Goal: Task Accomplishment & Management: Complete application form

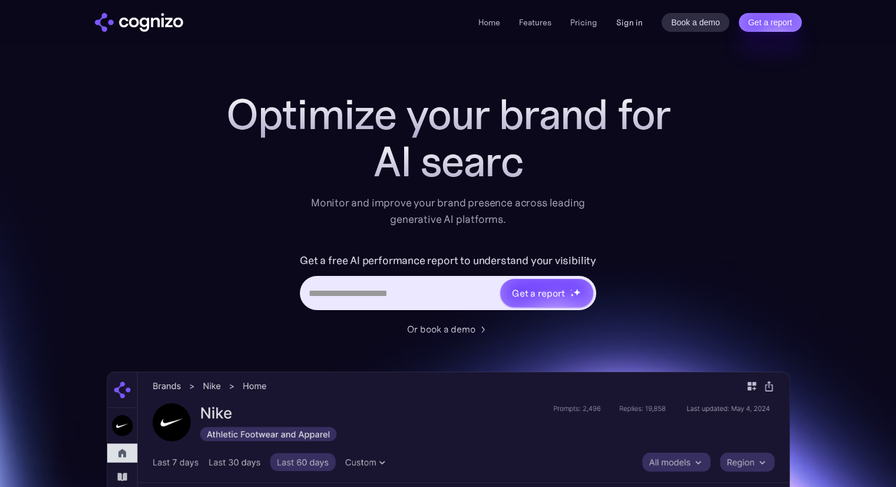
click at [622, 21] on link "Sign in" at bounding box center [629, 22] width 27 height 14
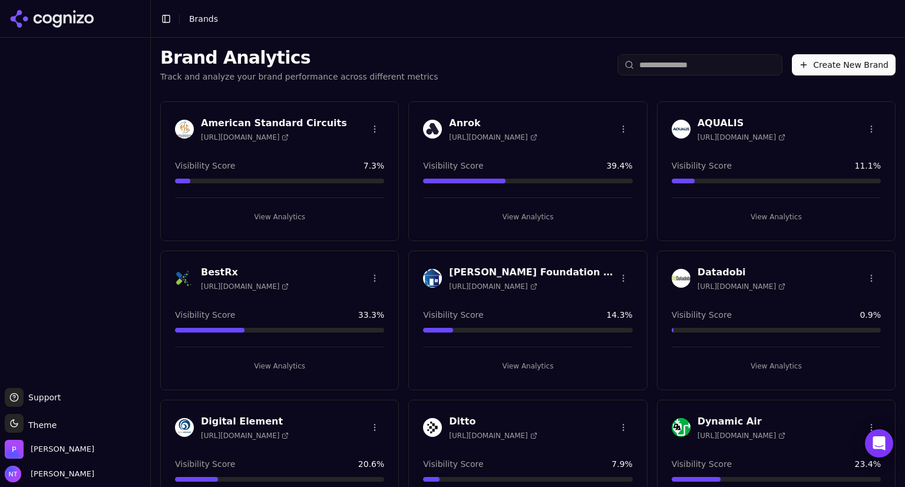
click at [822, 65] on button "Create New Brand" at bounding box center [844, 64] width 104 height 21
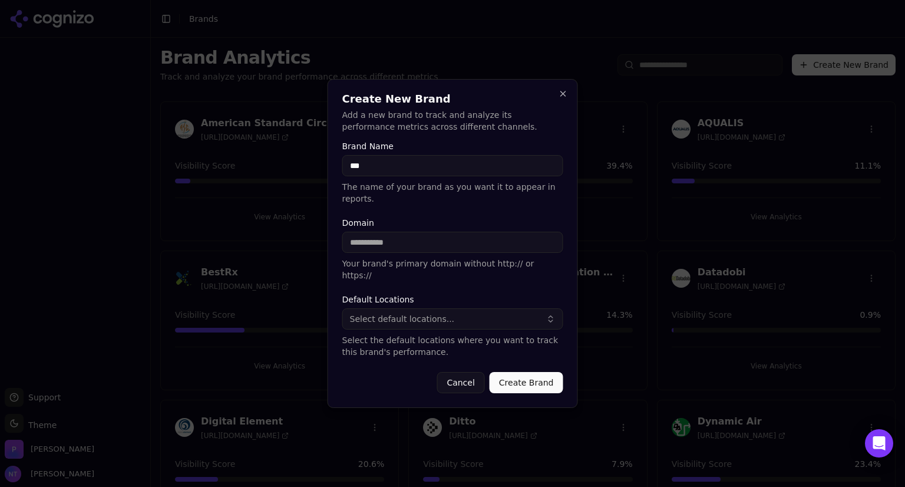
type input "****"
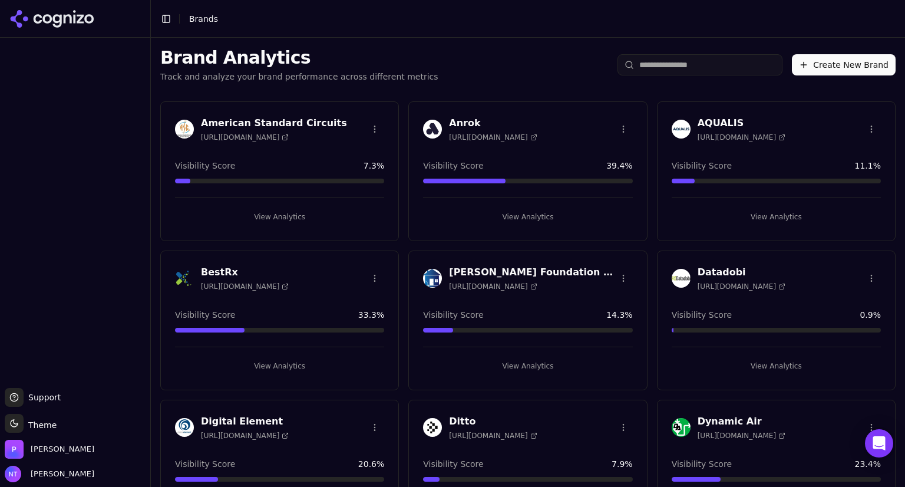
click at [835, 65] on button "Create New Brand" at bounding box center [844, 64] width 104 height 21
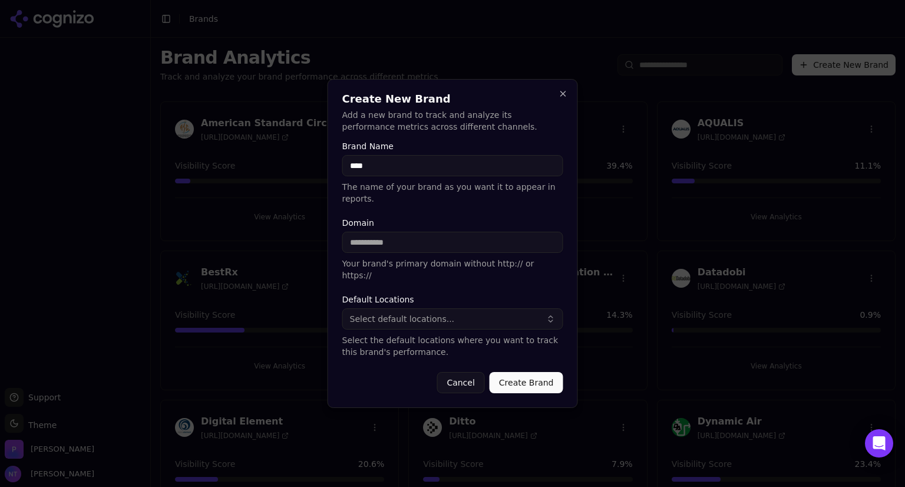
type input "****"
click at [375, 245] on input "Domain" at bounding box center [452, 242] width 221 height 21
paste input "**********"
type input "**********"
click at [382, 313] on span "Select default locations..." at bounding box center [402, 319] width 105 height 12
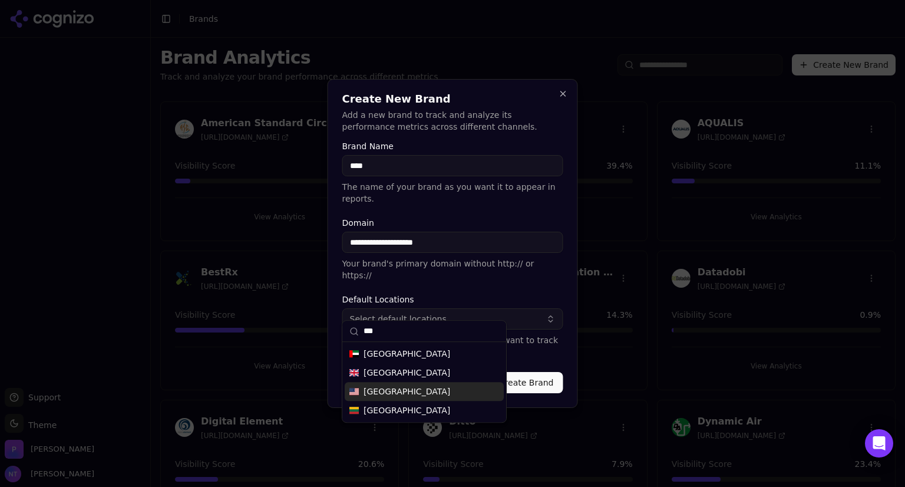
type input "***"
click at [409, 388] on span "[GEOGRAPHIC_DATA]" at bounding box center [406, 391] width 87 height 12
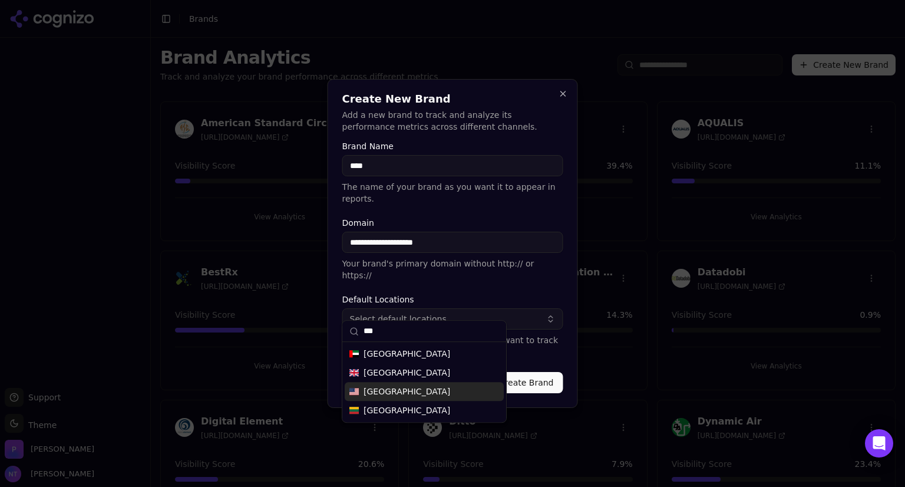
click at [409, 388] on span "[GEOGRAPHIC_DATA]" at bounding box center [406, 391] width 87 height 12
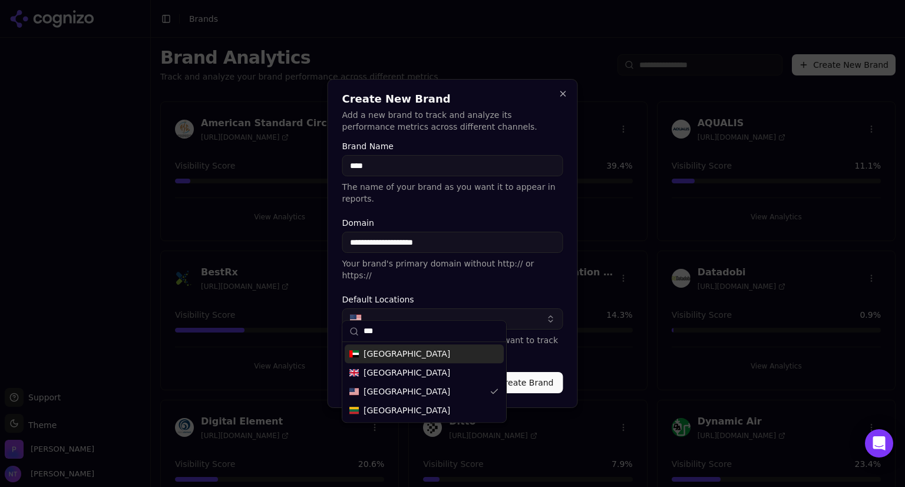
click at [542, 337] on p "Select the default locations where you want to track this brand's performance." at bounding box center [452, 346] width 221 height 24
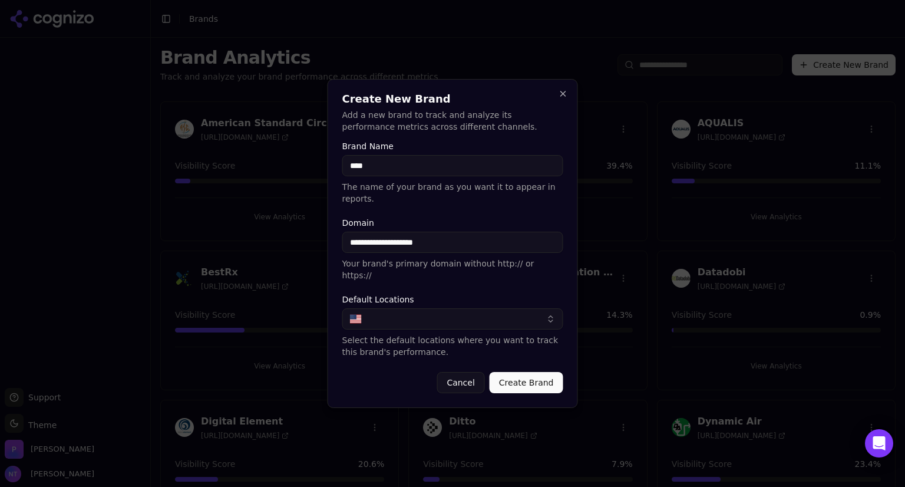
click at [529, 372] on button "Create Brand" at bounding box center [527, 382] width 74 height 21
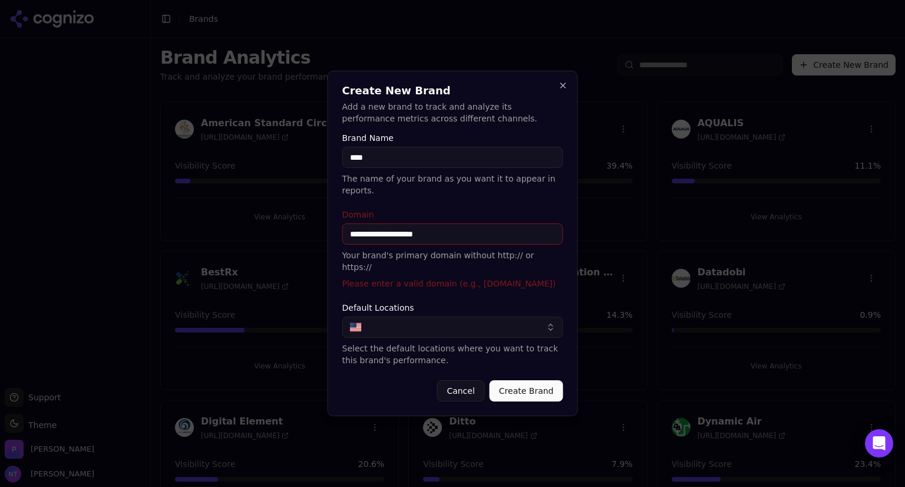
drag, startPoint x: 375, startPoint y: 233, endPoint x: 336, endPoint y: 226, distance: 38.9
click at [336, 226] on div "**********" at bounding box center [453, 243] width 250 height 345
click at [415, 227] on input "**********" at bounding box center [452, 233] width 221 height 21
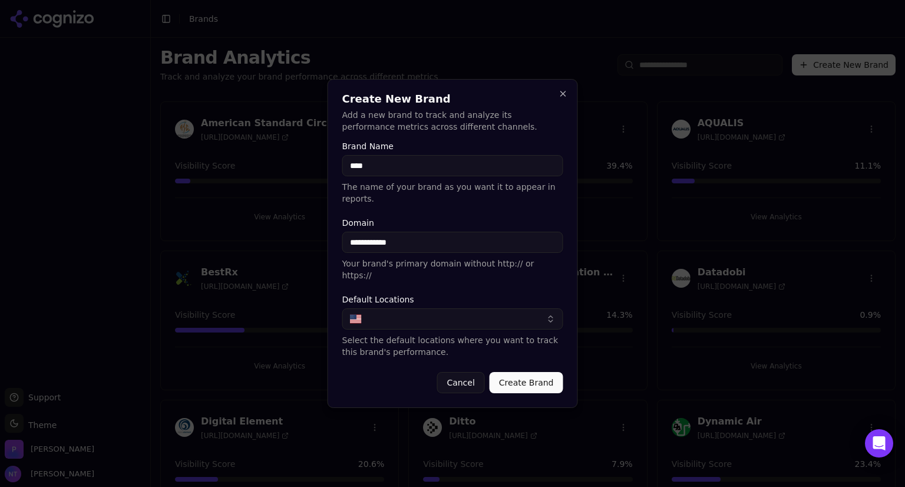
type input "**********"
click at [539, 372] on button "Create Brand" at bounding box center [527, 382] width 74 height 21
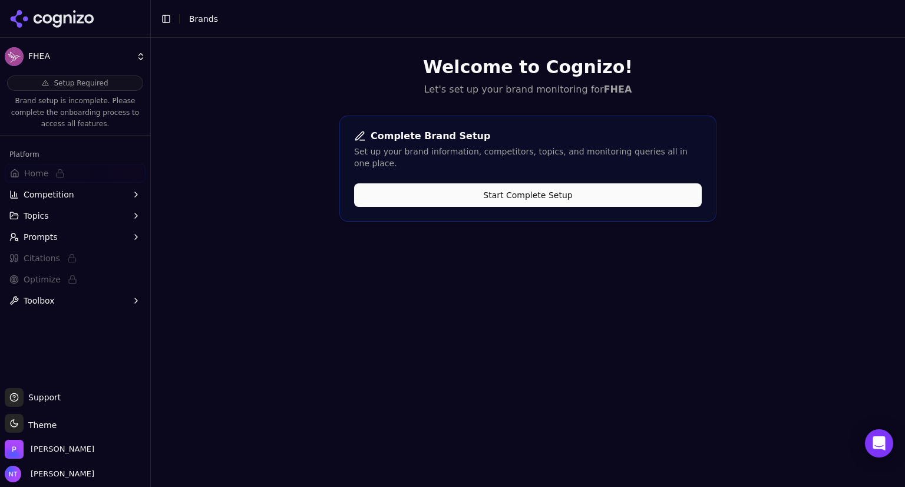
click at [583, 184] on button "Start Complete Setup" at bounding box center [528, 195] width 348 height 24
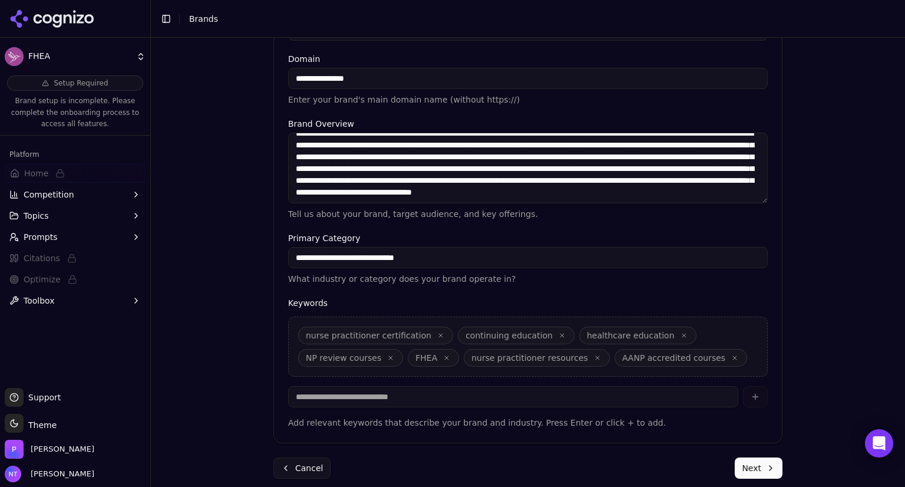
scroll to position [273, 0]
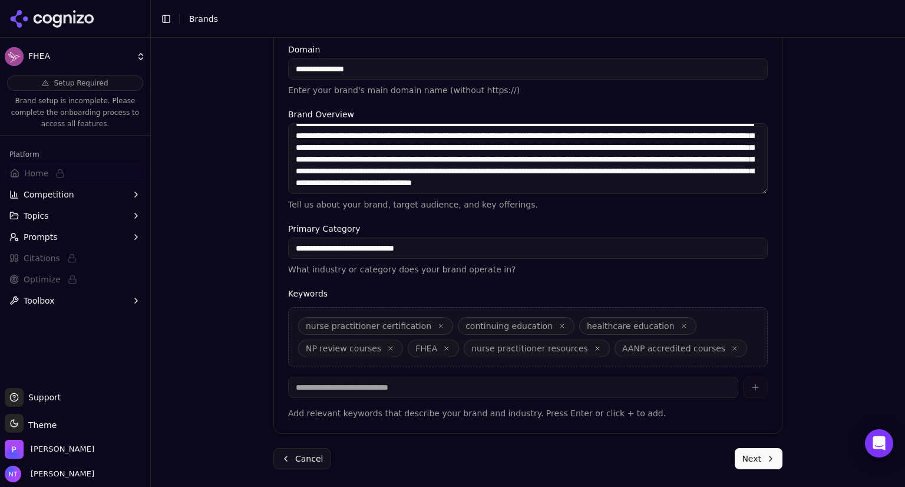
click at [758, 460] on button "Next" at bounding box center [759, 458] width 48 height 21
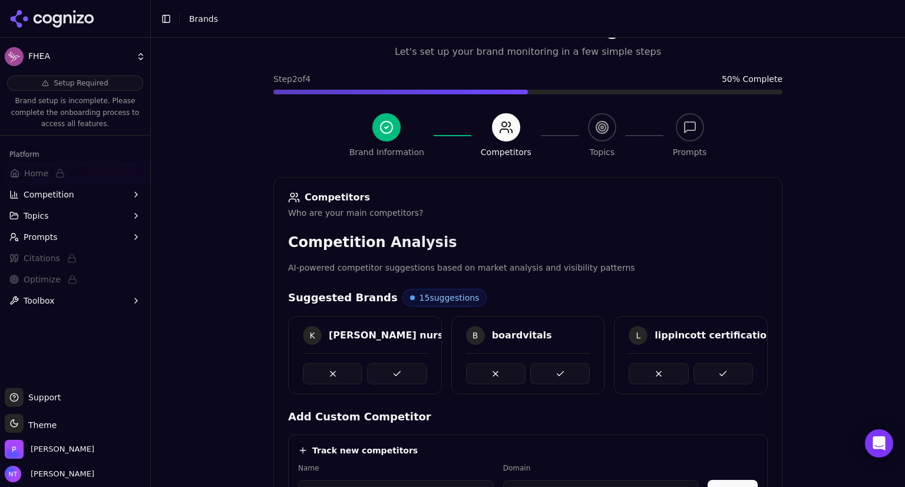
scroll to position [271, 0]
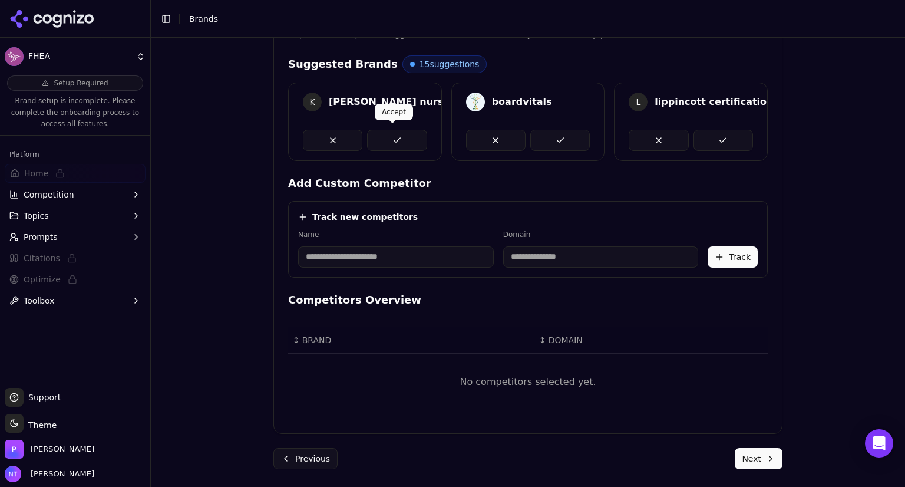
click at [389, 143] on button at bounding box center [396, 140] width 59 height 21
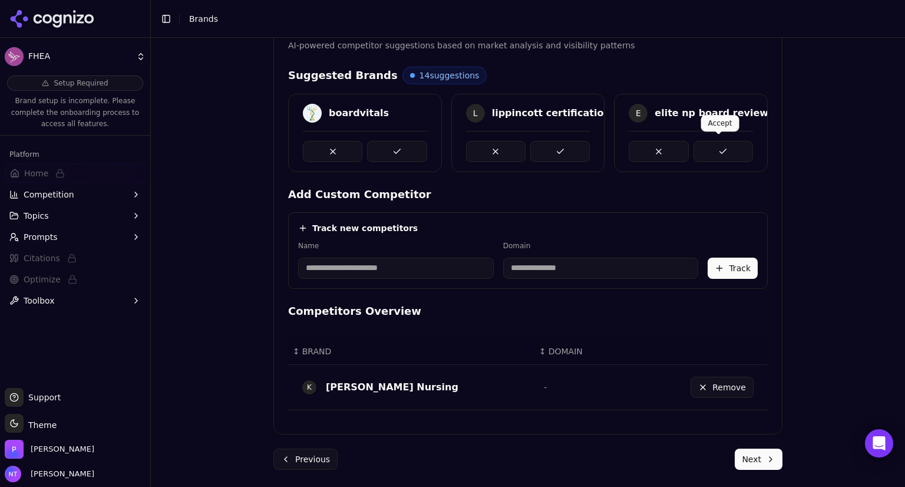
click at [714, 147] on button at bounding box center [722, 151] width 59 height 21
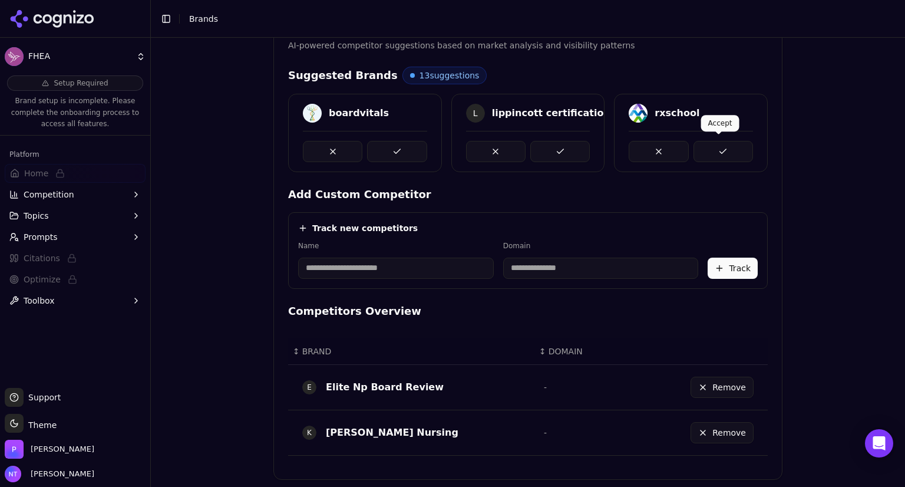
click at [716, 151] on button at bounding box center [722, 151] width 59 height 21
click at [564, 148] on button at bounding box center [559, 151] width 59 height 21
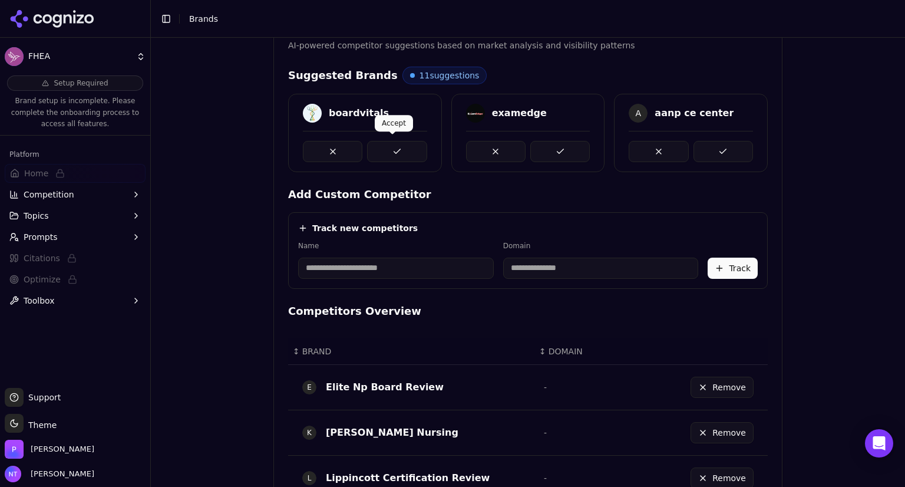
click at [387, 151] on button at bounding box center [396, 151] width 59 height 21
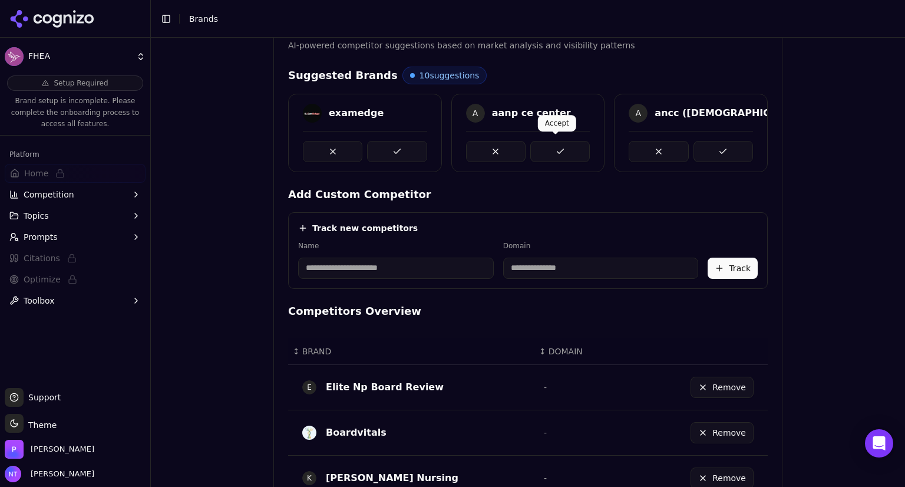
click at [562, 145] on button at bounding box center [559, 151] width 59 height 21
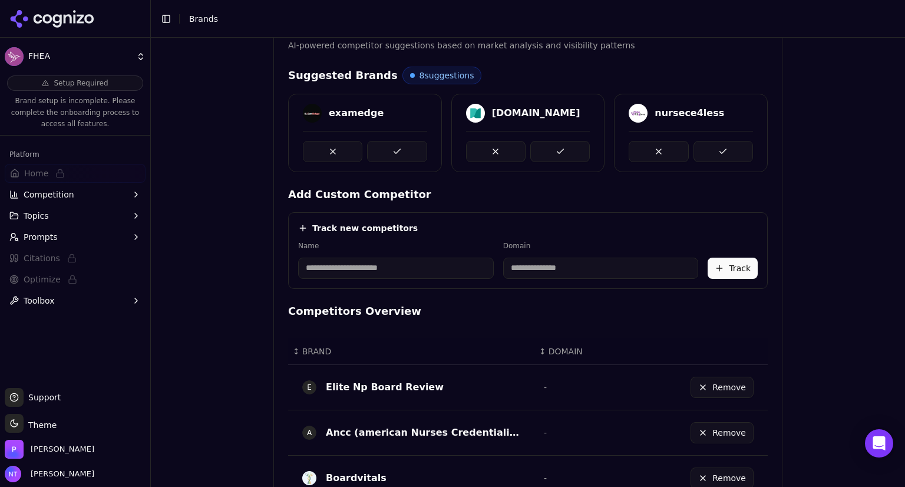
click at [562, 145] on button at bounding box center [559, 151] width 59 height 21
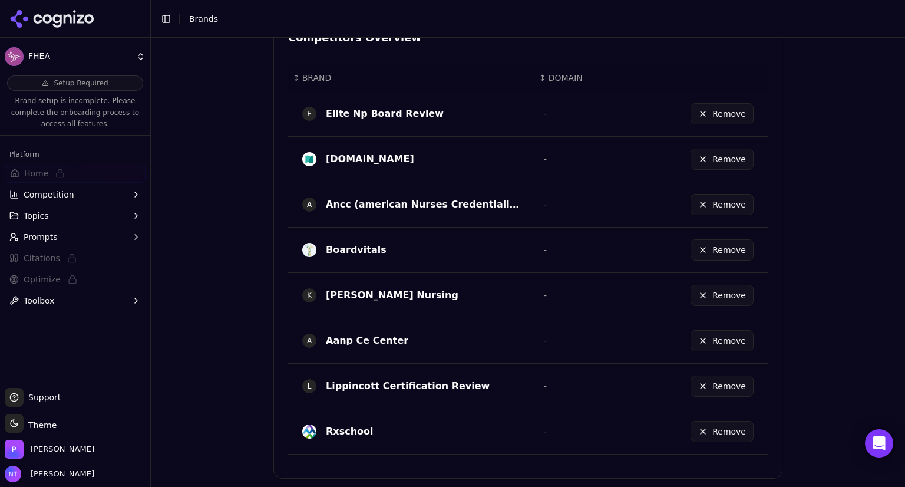
scroll to position [534, 0]
click at [704, 424] on button "Remove" at bounding box center [721, 430] width 63 height 21
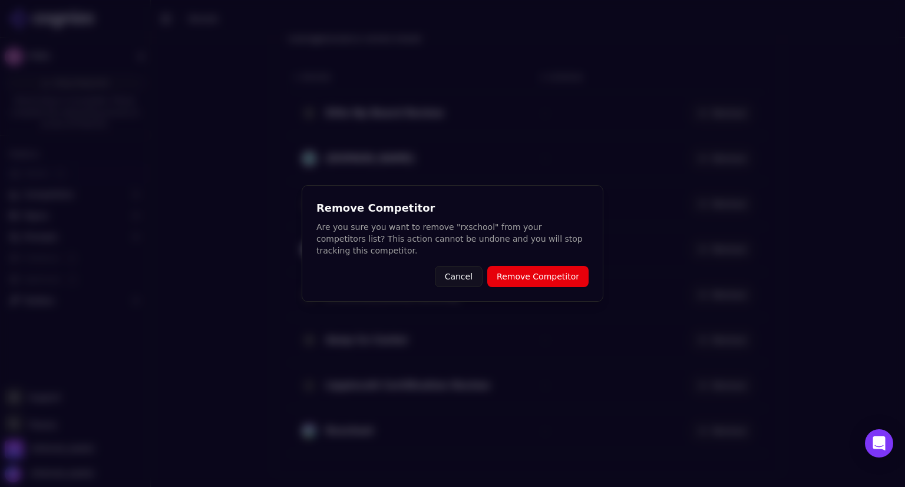
click at [560, 267] on button "Remove Competitor" at bounding box center [537, 276] width 101 height 21
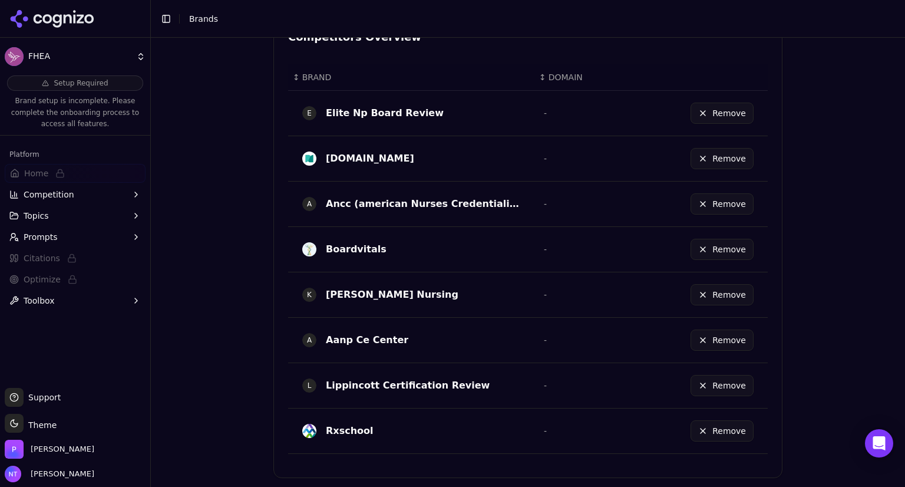
scroll to position [531, 0]
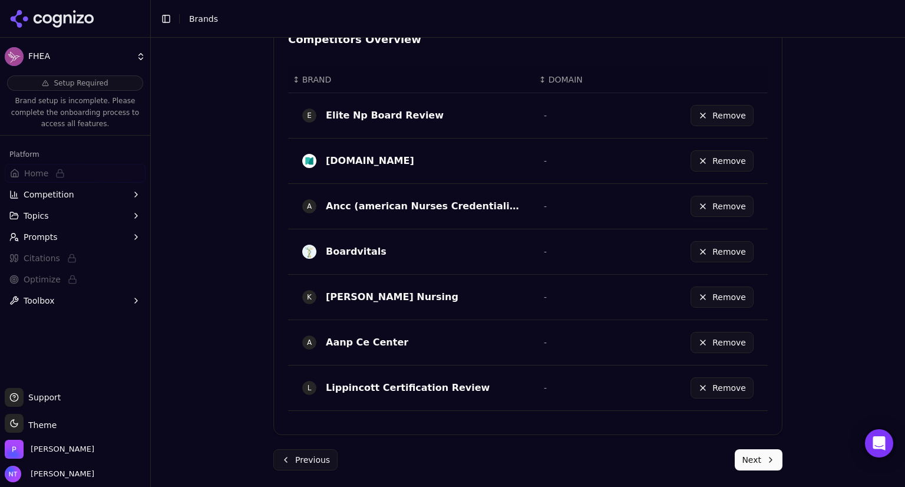
click at [697, 250] on button "Remove" at bounding box center [721, 251] width 63 height 21
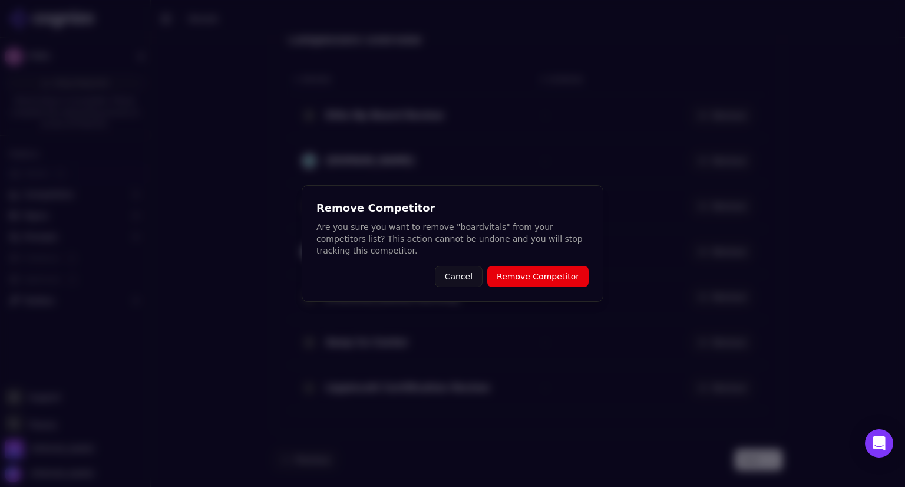
click at [568, 267] on button "Remove Competitor" at bounding box center [537, 276] width 101 height 21
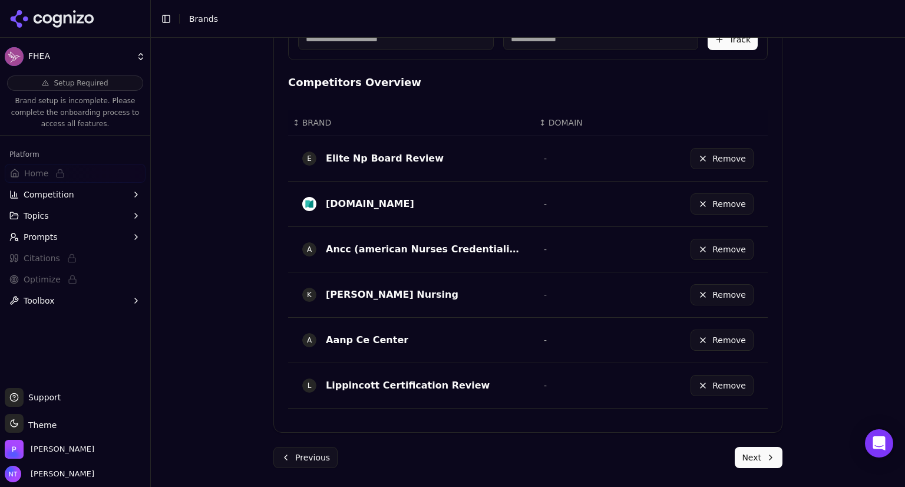
scroll to position [486, 0]
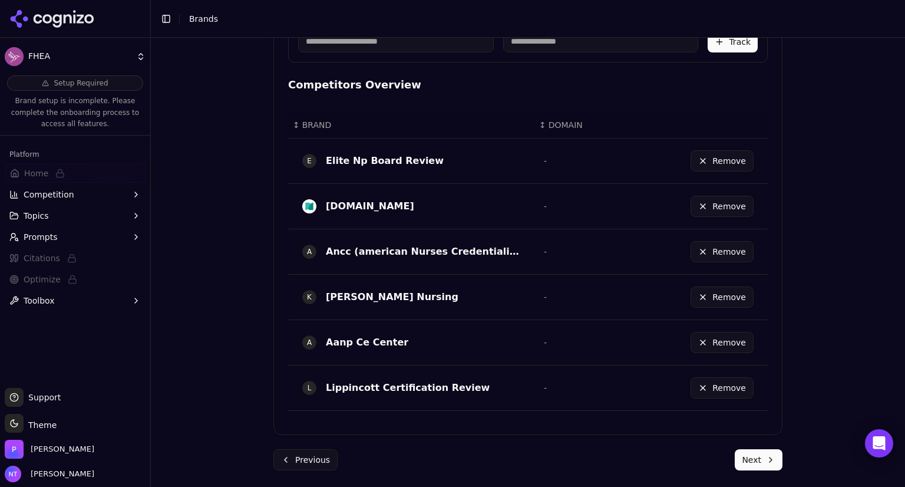
click at [705, 203] on button "Remove" at bounding box center [721, 206] width 63 height 21
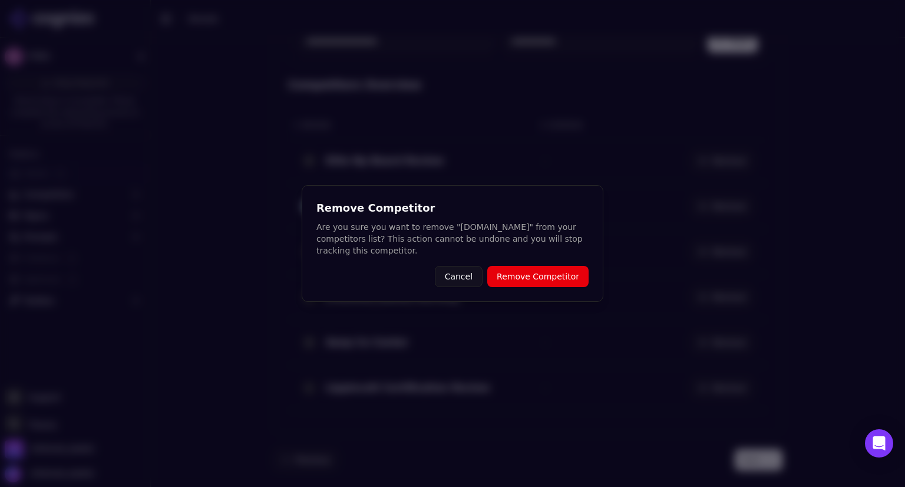
click at [530, 271] on button "Remove Competitor" at bounding box center [537, 276] width 101 height 21
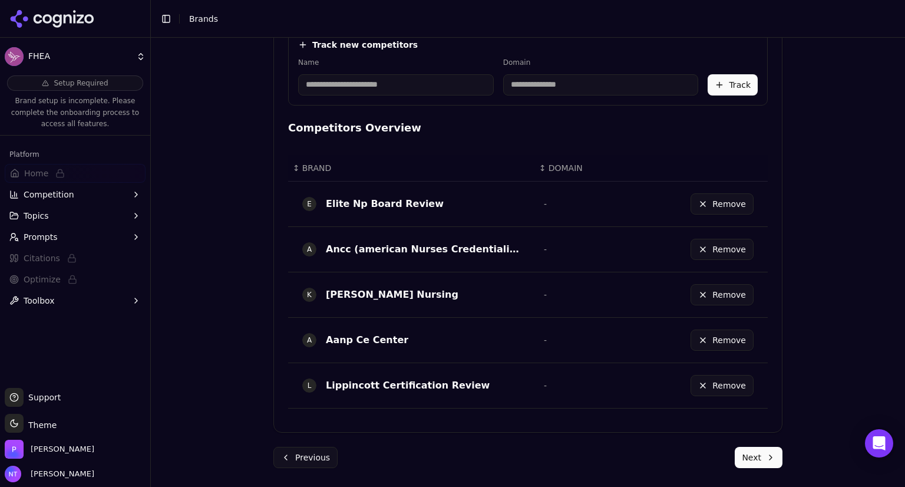
scroll to position [441, 0]
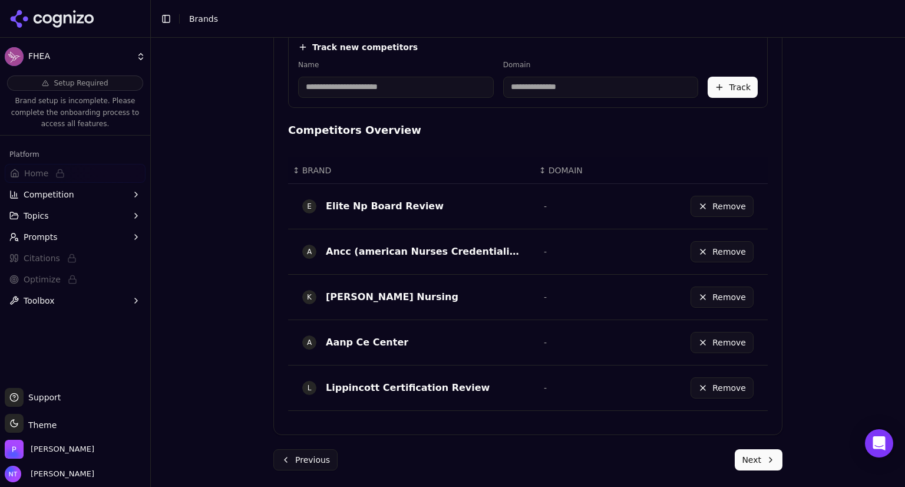
click at [752, 466] on button "Next" at bounding box center [759, 459] width 48 height 21
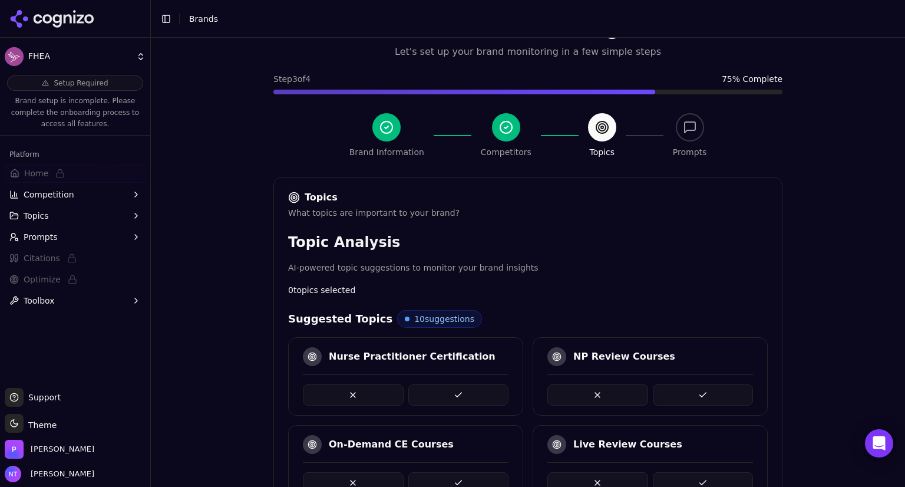
scroll to position [379, 0]
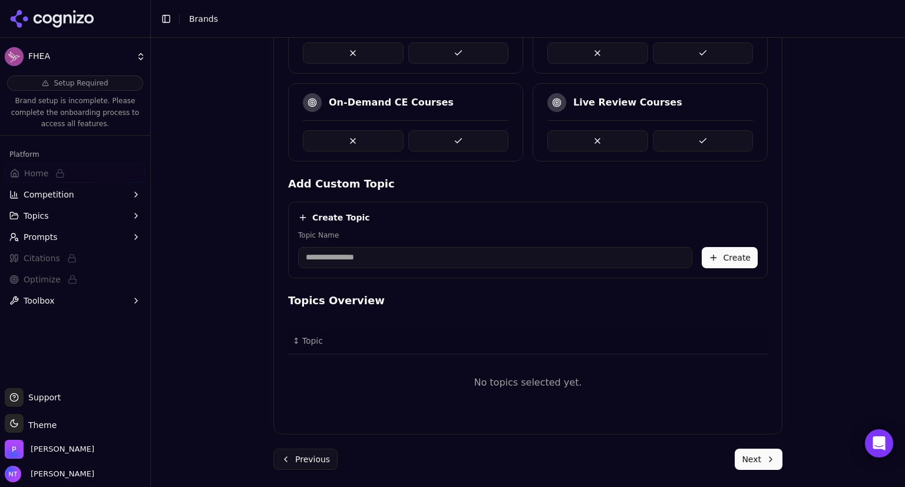
click at [405, 261] on input "Topic Name" at bounding box center [495, 257] width 394 height 21
click at [502, 201] on div "Create Topic Topic Name Create" at bounding box center [528, 239] width 480 height 77
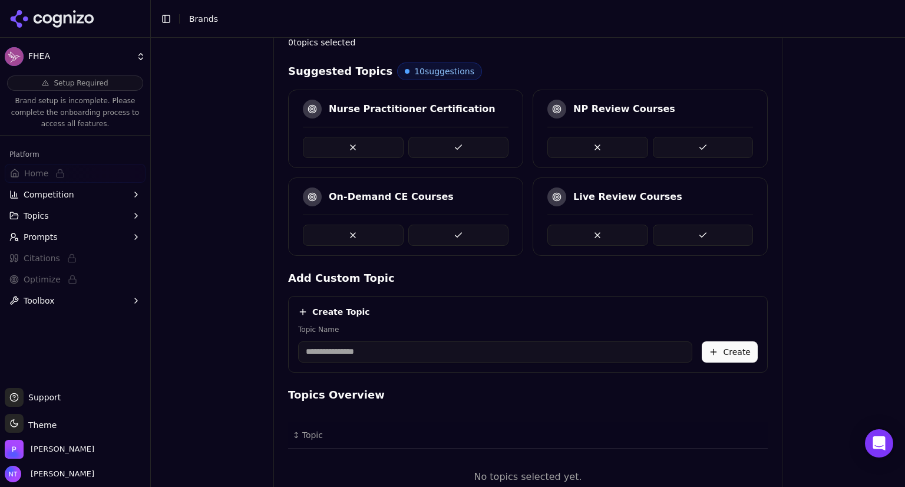
scroll to position [282, 0]
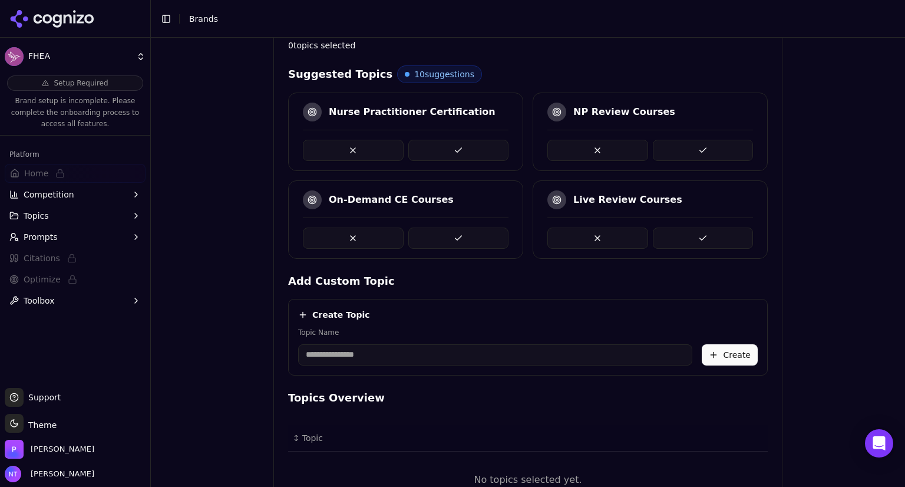
click at [467, 148] on button at bounding box center [458, 150] width 101 height 21
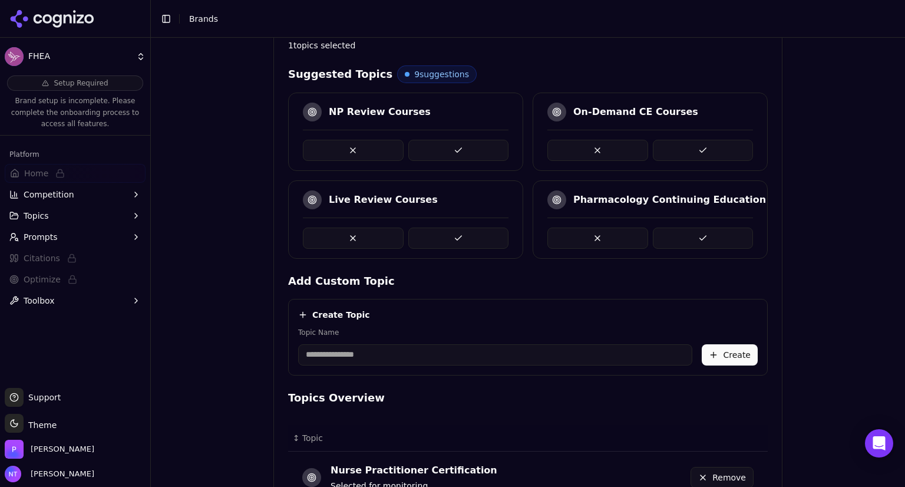
click at [467, 154] on button at bounding box center [458, 150] width 101 height 21
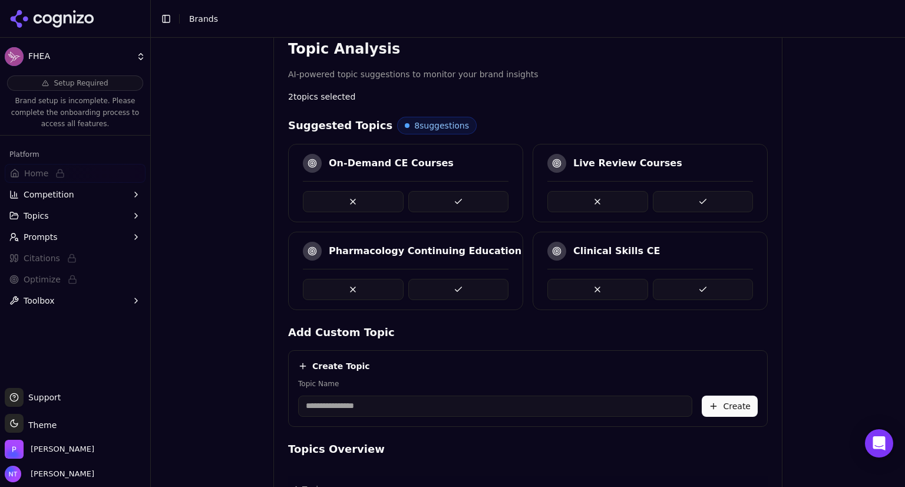
scroll to position [230, 0]
click at [354, 285] on button at bounding box center [353, 289] width 101 height 21
click at [443, 286] on button at bounding box center [458, 289] width 101 height 21
click at [682, 286] on button at bounding box center [703, 289] width 101 height 21
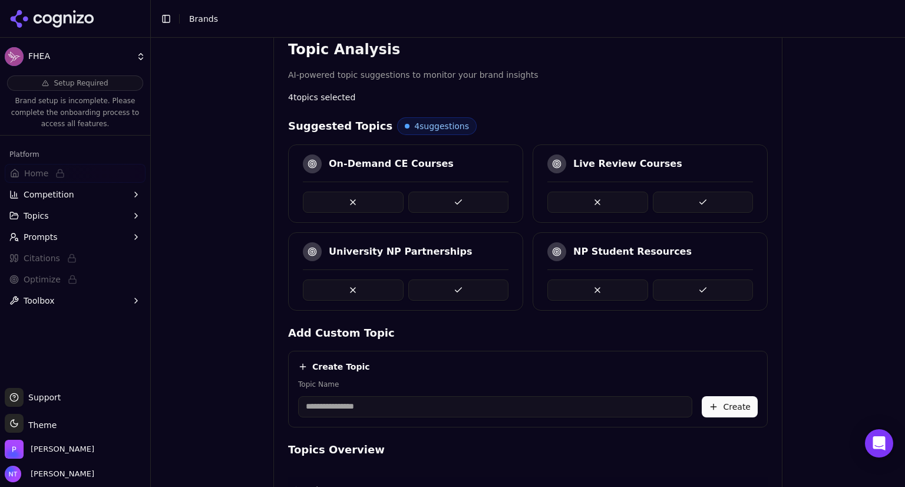
click at [682, 286] on button at bounding box center [703, 289] width 101 height 21
click at [610, 196] on button at bounding box center [597, 201] width 101 height 21
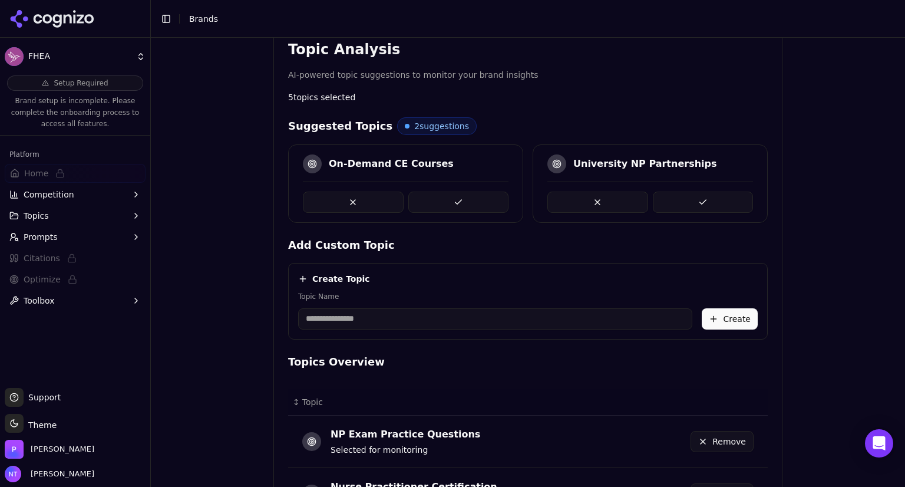
click at [357, 199] on button at bounding box center [353, 201] width 101 height 21
click at [452, 198] on button at bounding box center [458, 201] width 101 height 21
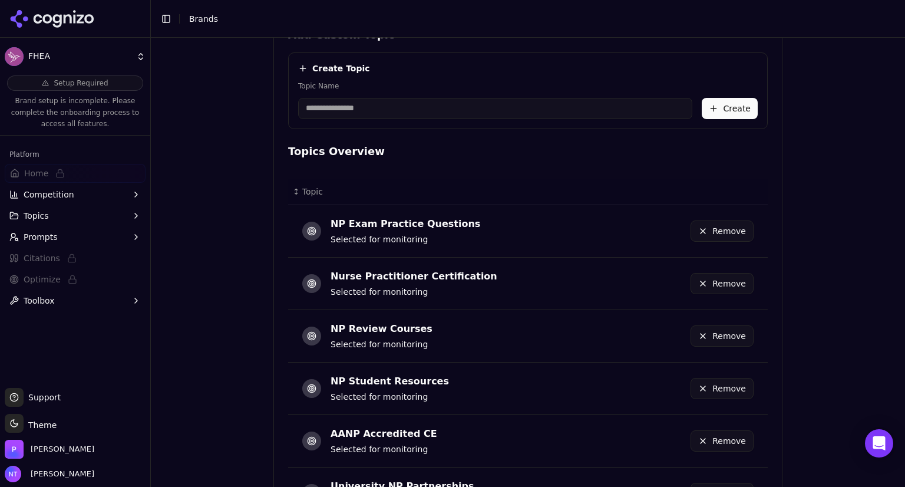
scroll to position [563, 0]
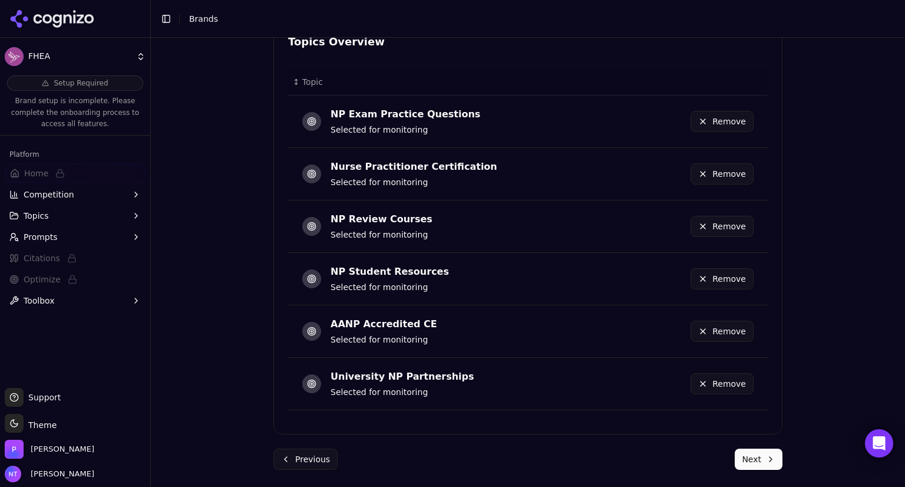
click at [735, 380] on button "Remove" at bounding box center [721, 383] width 63 height 21
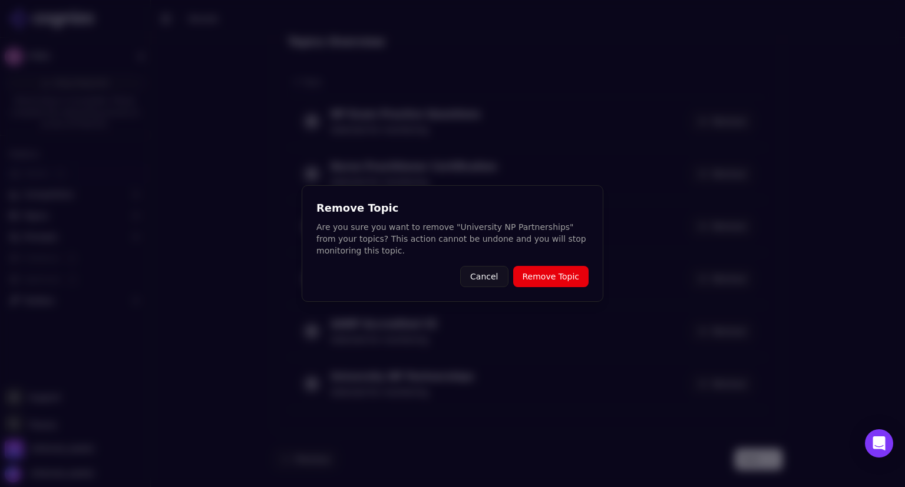
click at [561, 273] on button "Remove Topic" at bounding box center [550, 276] width 75 height 21
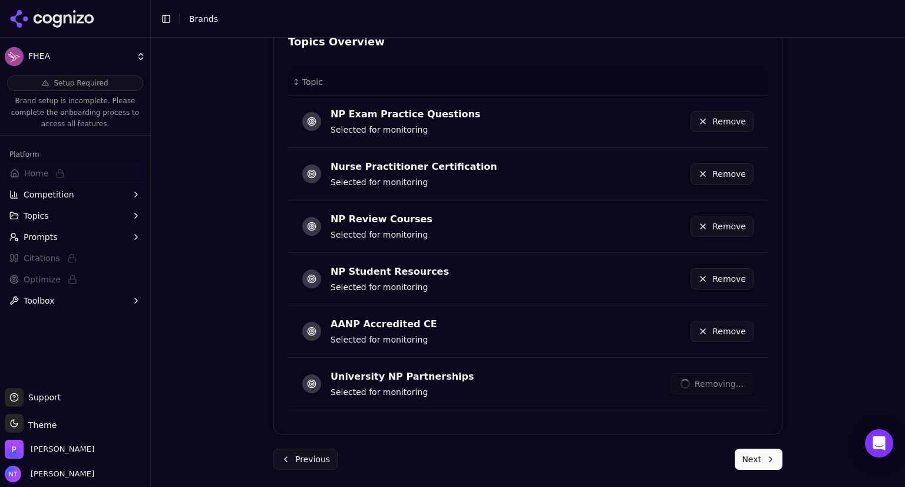
scroll to position [510, 0]
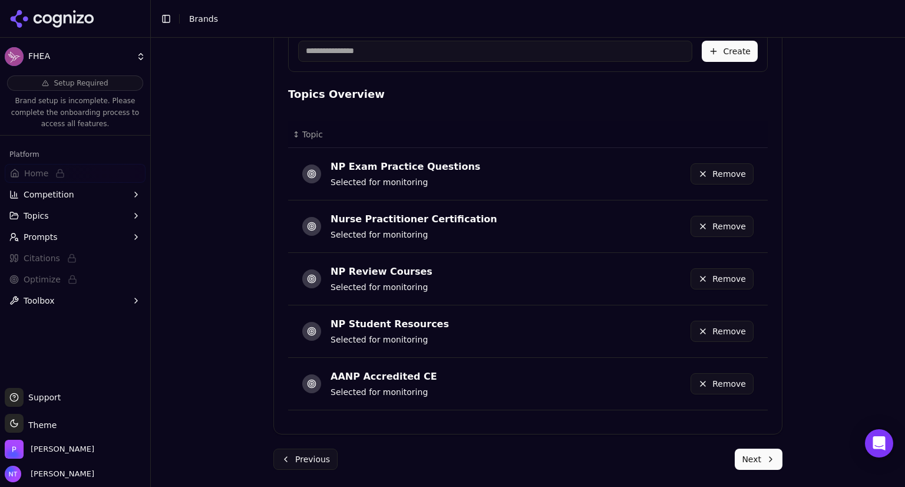
click at [745, 458] on button "Next" at bounding box center [759, 458] width 48 height 21
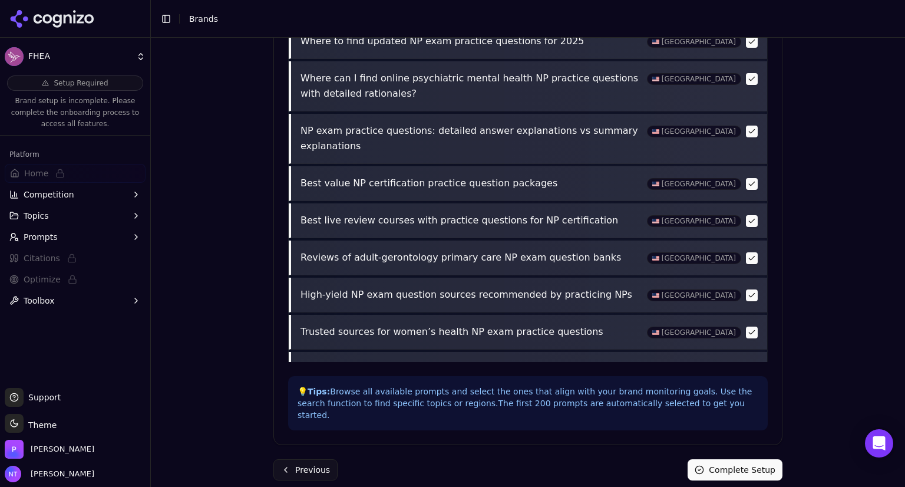
scroll to position [812, 0]
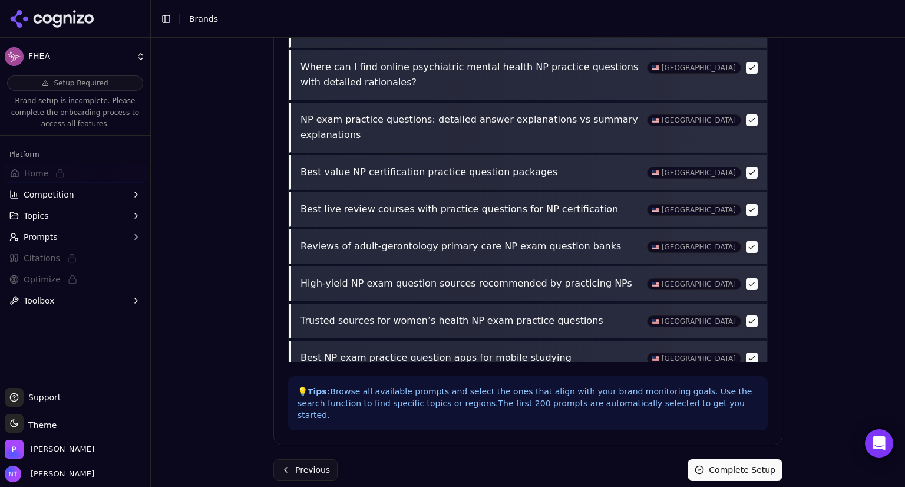
click at [732, 465] on button "Complete Setup" at bounding box center [734, 469] width 95 height 21
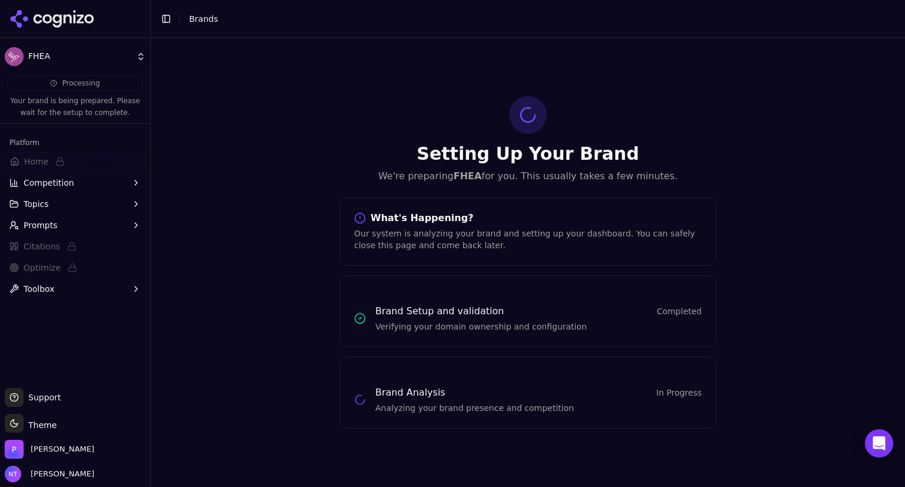
scroll to position [0, 0]
